Goal: Find specific page/section

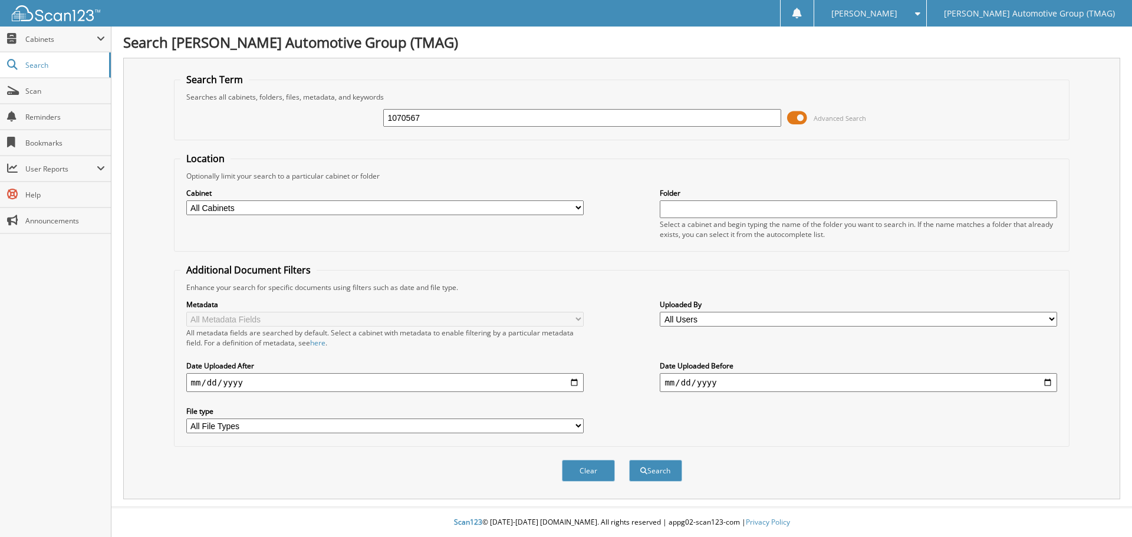
type input "1070567"
click at [629, 460] on button "Search" at bounding box center [655, 471] width 53 height 22
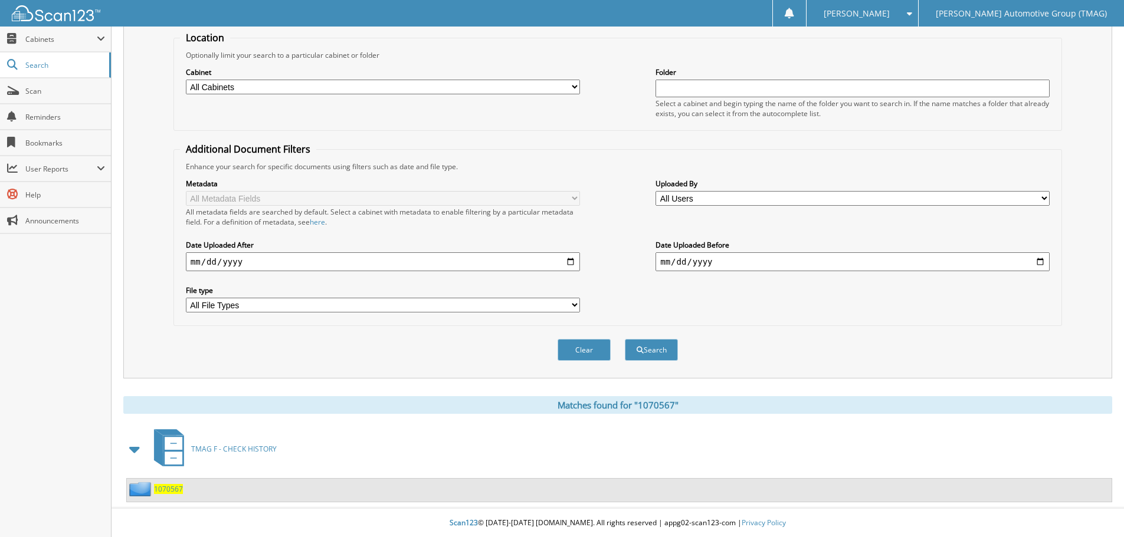
scroll to position [122, 0]
click at [170, 492] on span "1070567" at bounding box center [168, 489] width 29 height 10
